Goal: Information Seeking & Learning: Learn about a topic

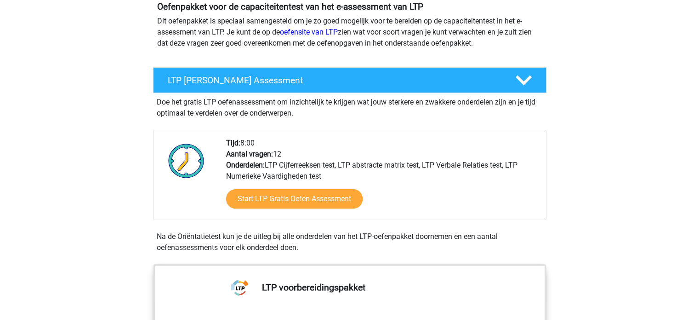
scroll to position [110, 0]
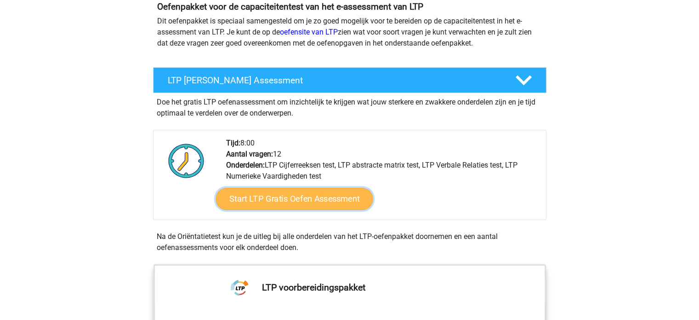
click at [267, 206] on link "Start LTP Gratis Oefen Assessment" at bounding box center [294, 199] width 157 height 22
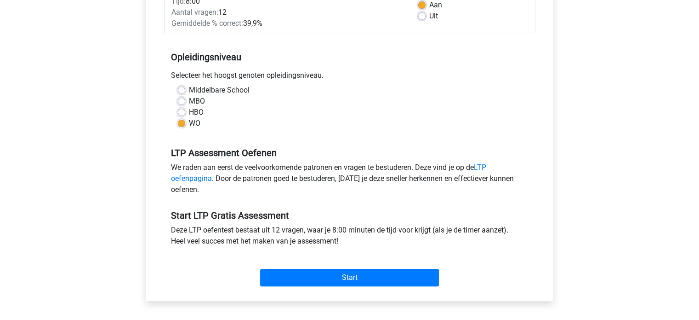
scroll to position [185, 0]
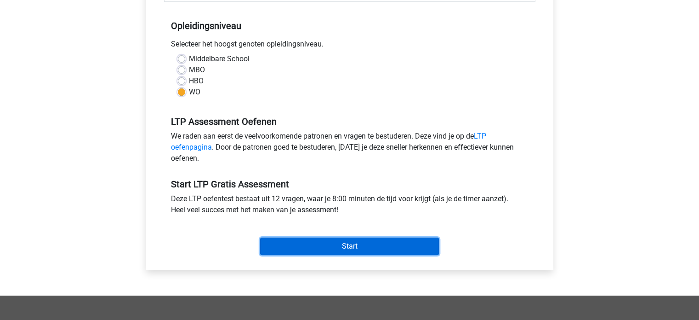
click at [314, 242] on input "Start" at bounding box center [349, 245] width 179 height 17
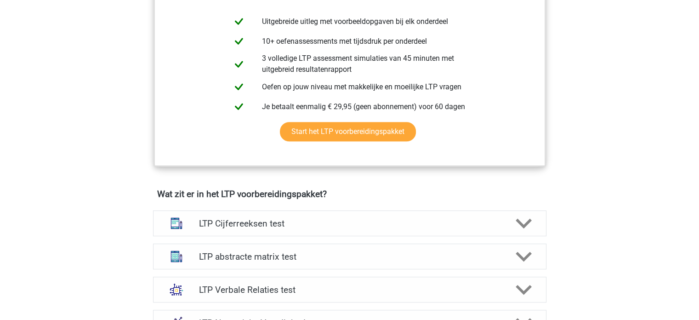
scroll to position [507, 0]
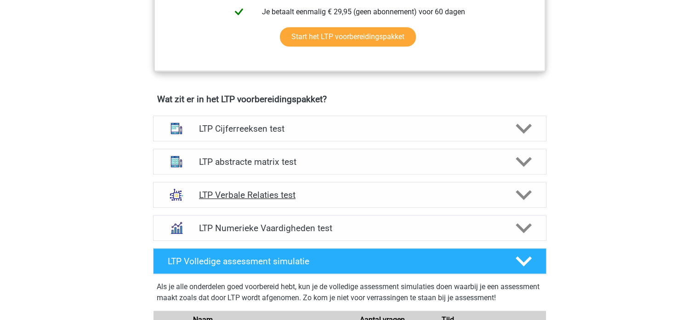
click at [277, 197] on h4 "LTP Verbale Relaties test" at bounding box center [349, 194] width 301 height 11
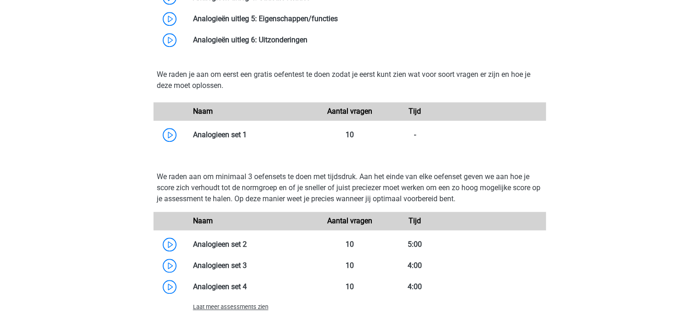
scroll to position [937, 0]
click at [247, 131] on link at bounding box center [247, 135] width 0 height 9
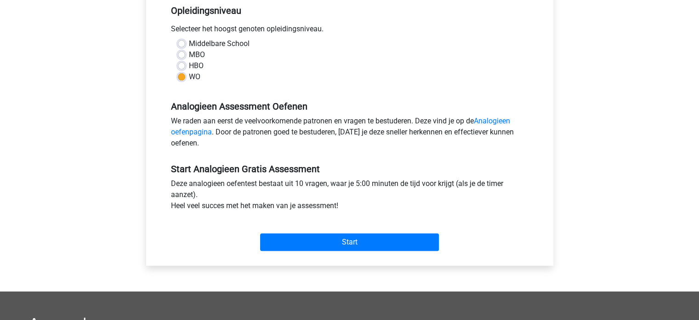
scroll to position [228, 0]
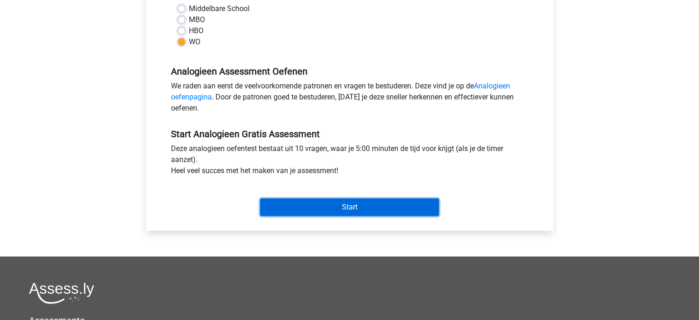
click at [363, 210] on input "Start" at bounding box center [349, 206] width 179 height 17
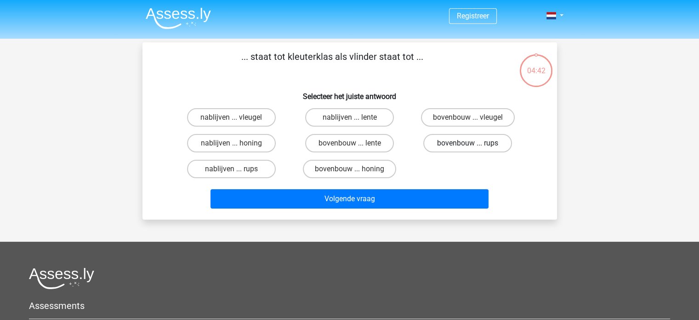
click at [457, 143] on label "bovenbouw ... rups" at bounding box center [467, 143] width 89 height 18
click at [468, 143] on input "bovenbouw ... rups" at bounding box center [471, 146] width 6 height 6
radio input "true"
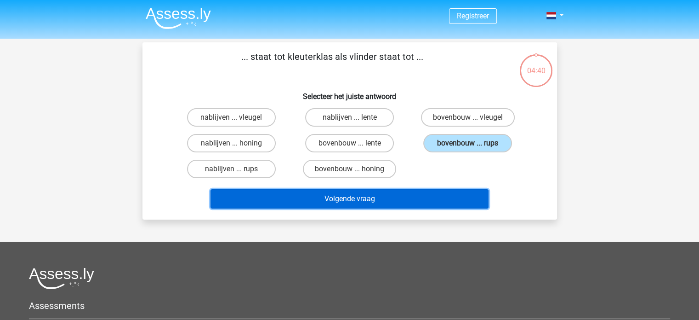
click at [411, 200] on button "Volgende vraag" at bounding box center [350, 198] width 278 height 19
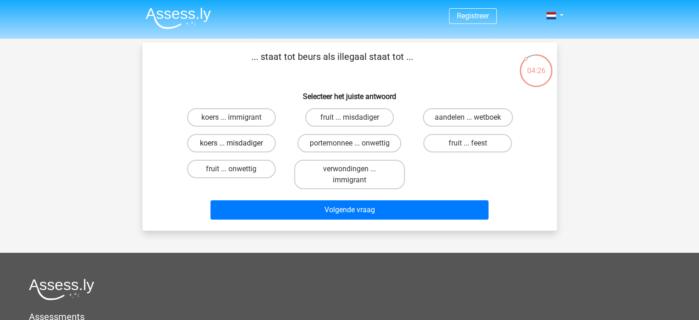
click at [247, 147] on label "koers ... misdadiger" at bounding box center [231, 143] width 89 height 18
click at [237, 147] on input "koers ... misdadiger" at bounding box center [234, 146] width 6 height 6
radio input "true"
click at [497, 124] on label "aandelen ... wetboek" at bounding box center [468, 117] width 90 height 18
click at [474, 123] on input "aandelen ... wetboek" at bounding box center [471, 120] width 6 height 6
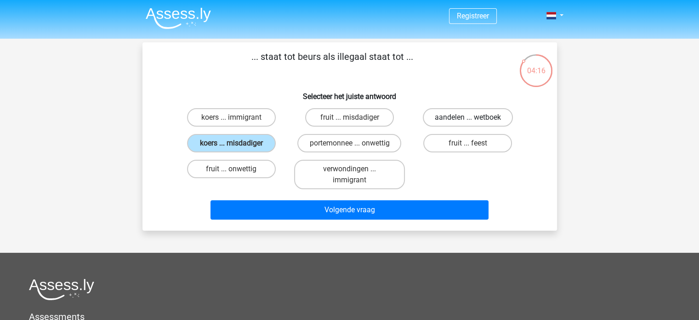
radio input "true"
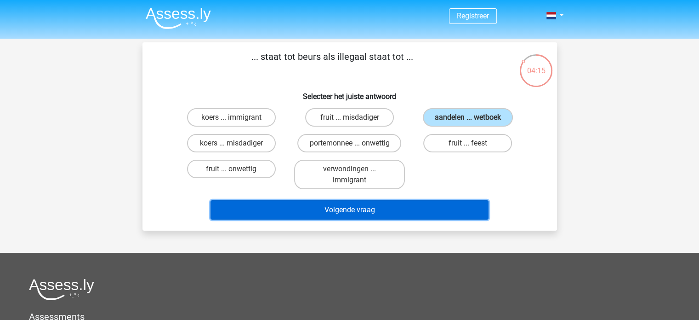
click at [436, 201] on button "Volgende vraag" at bounding box center [350, 209] width 278 height 19
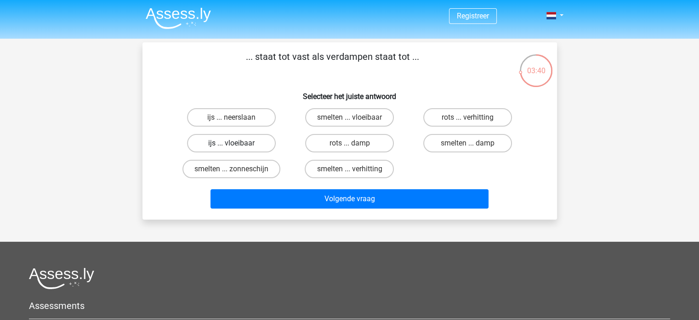
click at [265, 145] on label "ijs ... vloeibaar" at bounding box center [231, 143] width 89 height 18
click at [237, 145] on input "ijs ... vloeibaar" at bounding box center [234, 146] width 6 height 6
radio input "true"
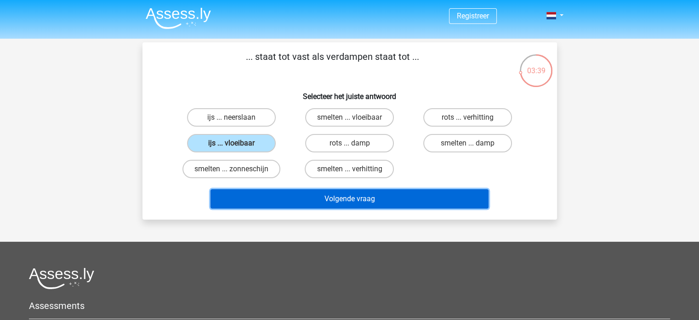
click at [377, 204] on button "Volgende vraag" at bounding box center [350, 198] width 278 height 19
